Goal: Task Accomplishment & Management: Use online tool/utility

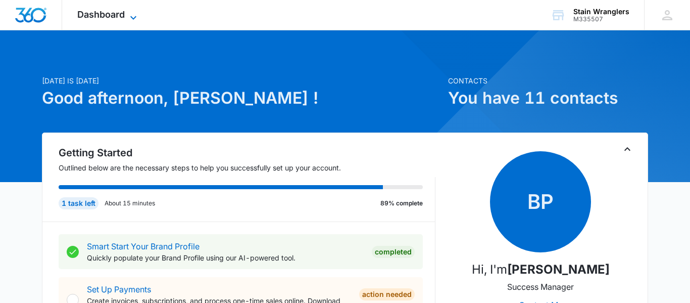
click at [108, 17] on span "Dashboard" at bounding box center [101, 14] width 48 height 11
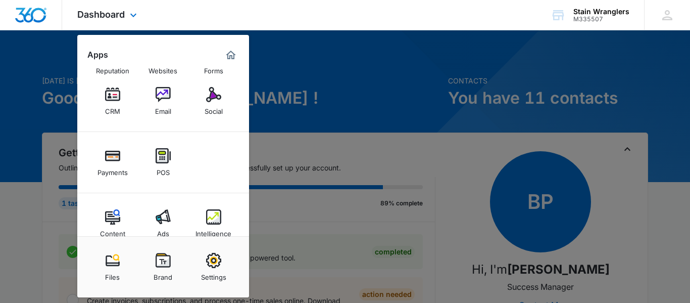
scroll to position [51, 0]
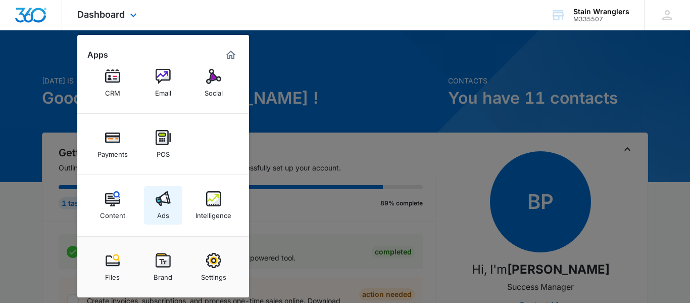
click at [172, 210] on link "Ads" at bounding box center [163, 205] width 38 height 38
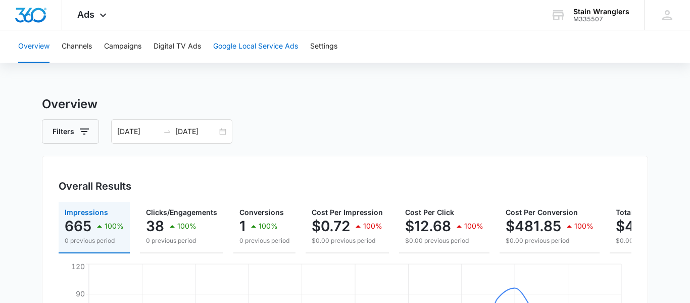
click at [276, 49] on button "Google Local Service Ads" at bounding box center [255, 46] width 85 height 32
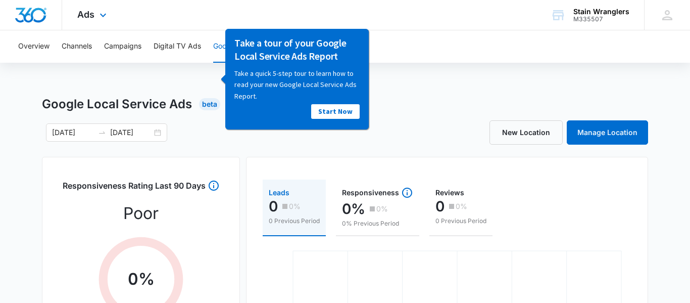
click at [96, 16] on div "Ads Apps Reputation Websites Forms CRM Email Social Payments POS Content Ads In…" at bounding box center [93, 15] width 62 height 30
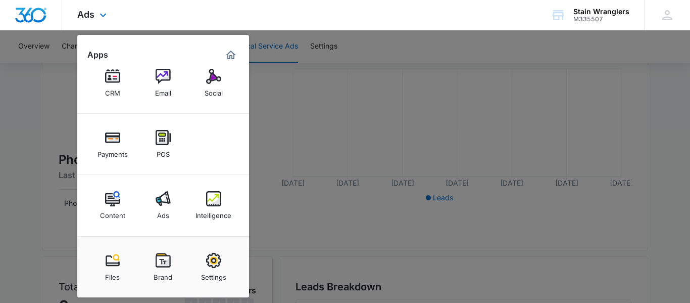
scroll to position [283, 0]
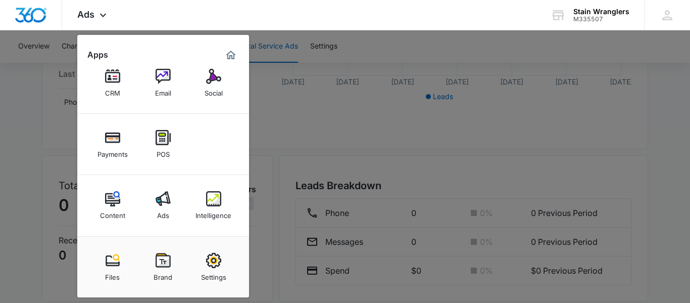
click at [202, 208] on div "Intelligence" at bounding box center [214, 212] width 36 height 13
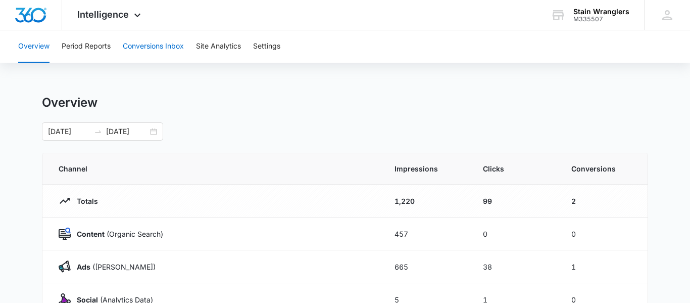
click at [177, 49] on button "Conversions Inbox" at bounding box center [153, 46] width 61 height 32
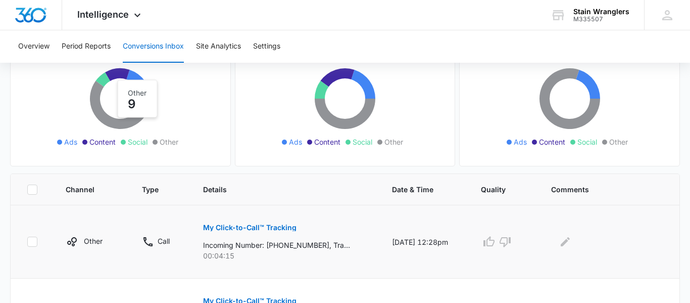
scroll to position [170, 0]
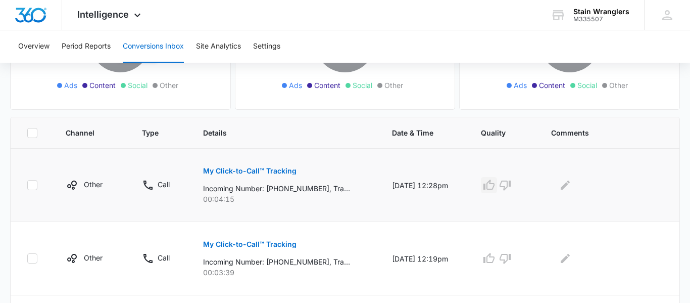
click at [491, 187] on icon "button" at bounding box center [489, 185] width 12 height 12
click at [493, 258] on icon "button" at bounding box center [489, 258] width 12 height 12
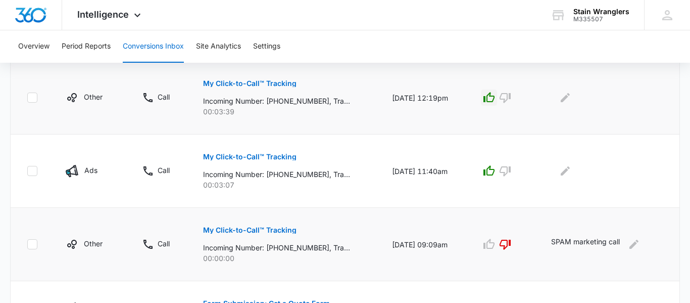
scroll to position [0, 0]
